Goal: Use online tool/utility: Utilize a website feature to perform a specific function

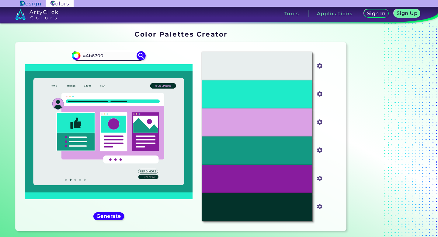
type input "#4b6700"
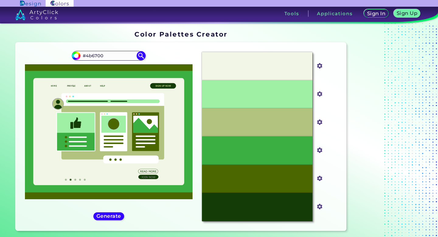
click at [142, 202] on div "#4b6700 #4b6700" at bounding box center [108, 136] width 177 height 178
click at [335, 190] on img at bounding box center [334, 188] width 5 height 5
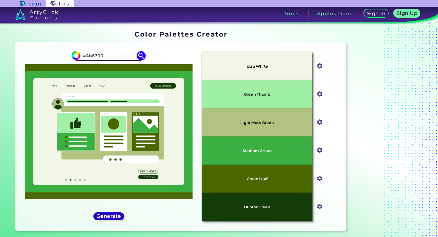
click at [114, 216] on h5 "Generate" at bounding box center [109, 215] width 22 height 5
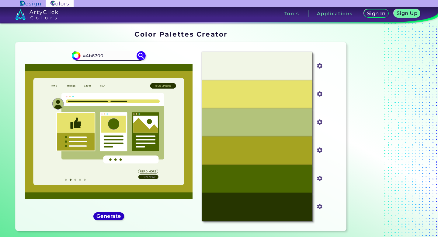
click at [119, 217] on h5 "Generate" at bounding box center [109, 215] width 22 height 5
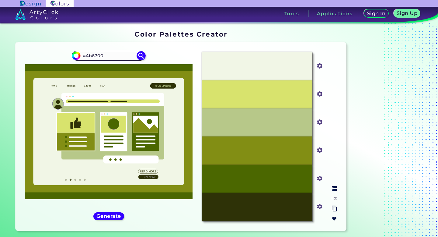
click at [335, 195] on div at bounding box center [334, 203] width 10 height 40
click at [334, 191] on div at bounding box center [334, 203] width 10 height 40
click at [334, 186] on img at bounding box center [334, 188] width 5 height 5
click at [190, 51] on div "#4b6700 #4b6700" at bounding box center [108, 136] width 177 height 178
